Goal: Transaction & Acquisition: Purchase product/service

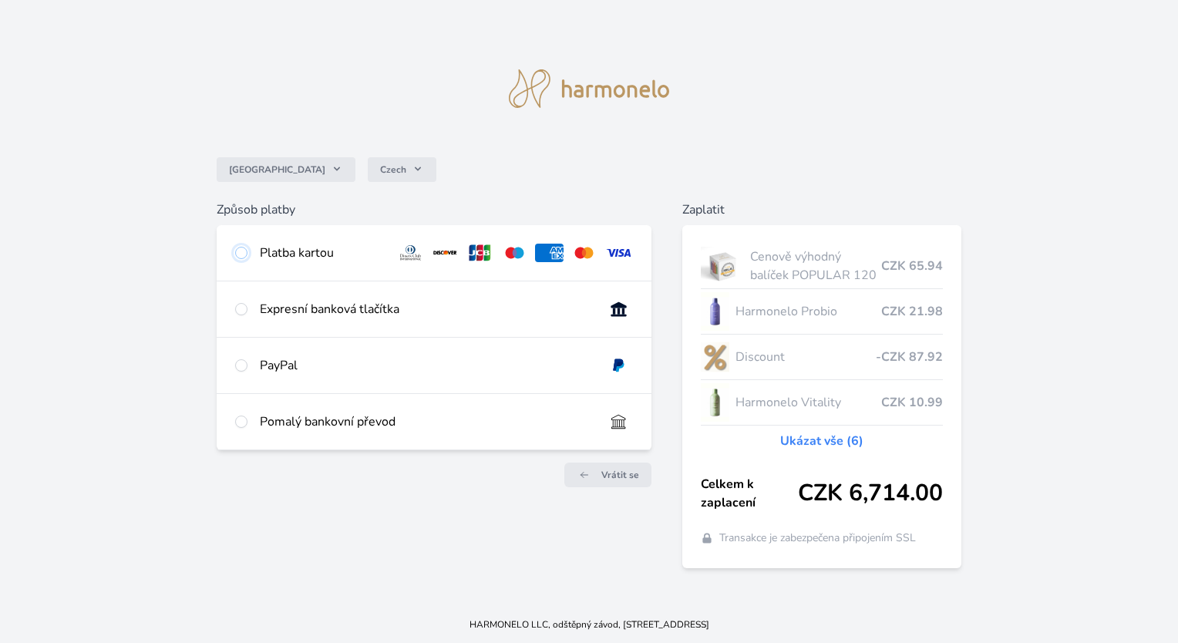
click at [245, 251] on input "radio" at bounding box center [241, 253] width 12 height 12
radio input "true"
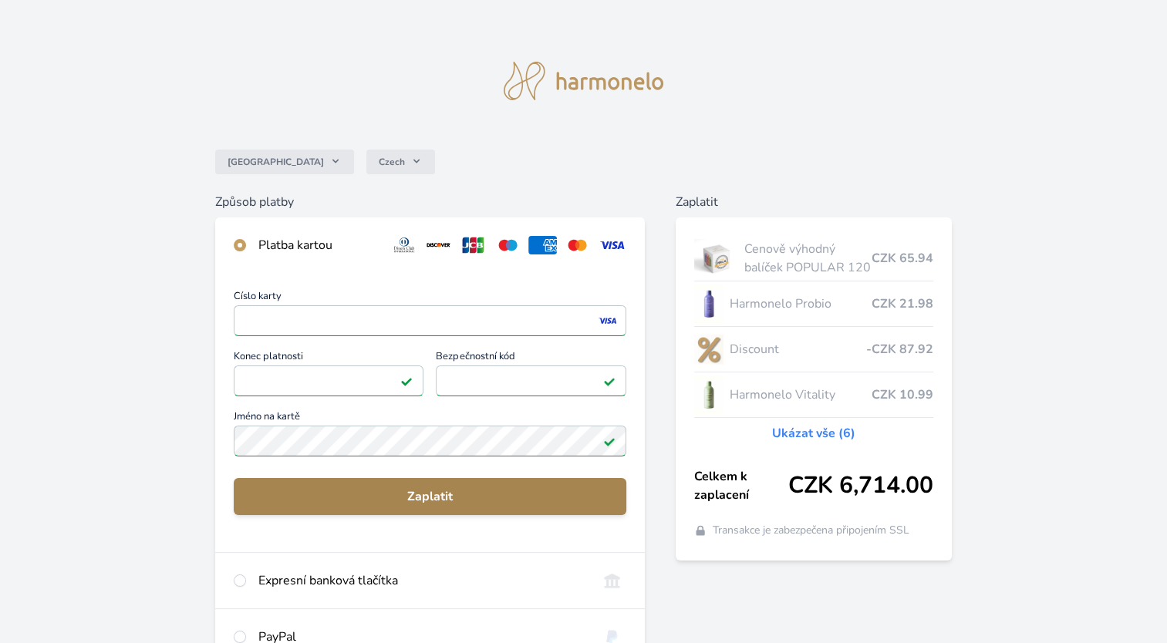
click at [401, 492] on span "Zaplatit" at bounding box center [430, 496] width 368 height 19
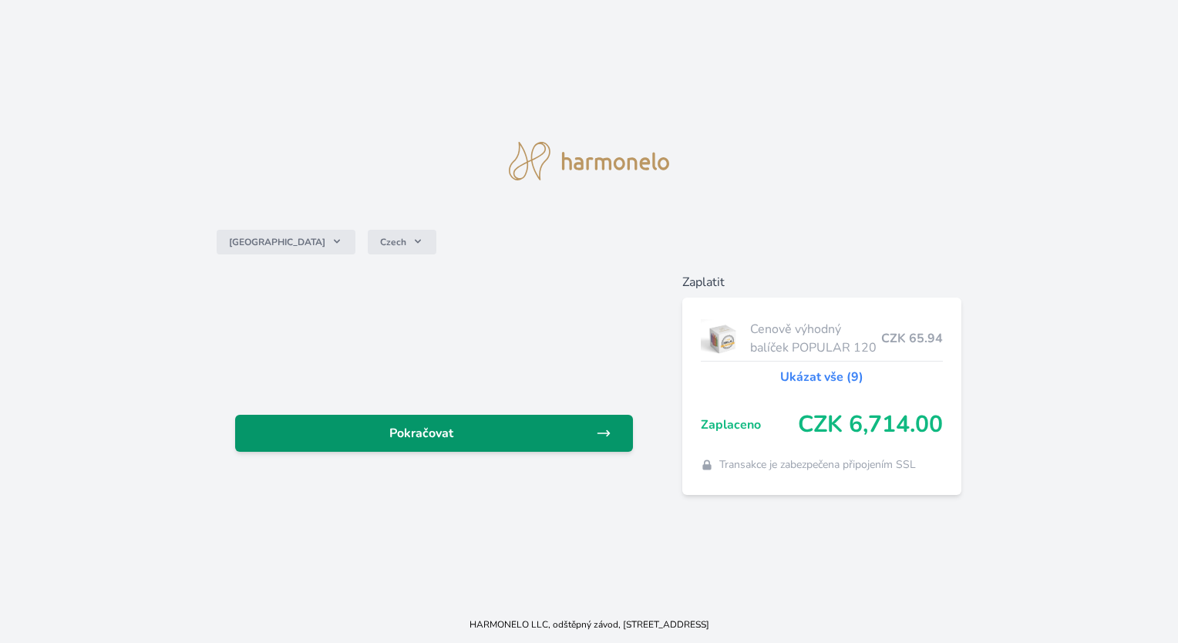
click at [446, 437] on span "Pokračovat" at bounding box center [422, 433] width 348 height 19
